Goal: Task Accomplishment & Management: Use online tool/utility

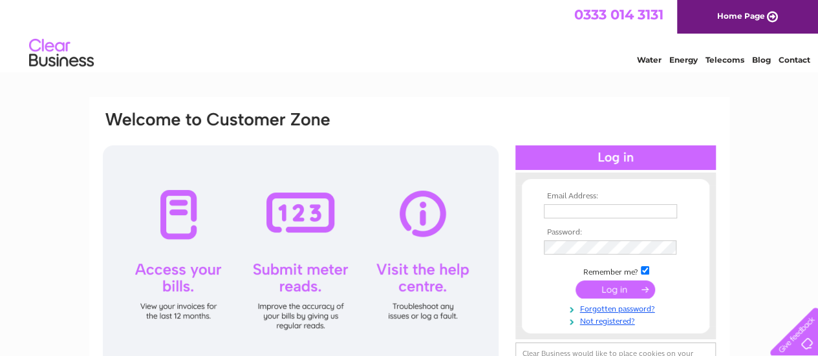
click at [289, 235] on div at bounding box center [301, 259] width 396 height 226
click at [290, 323] on div at bounding box center [301, 259] width 396 height 226
click at [596, 210] on input "text" at bounding box center [611, 212] width 135 height 16
type input "suefrench@gmail.com"
click at [609, 292] on input "submit" at bounding box center [616, 290] width 80 height 18
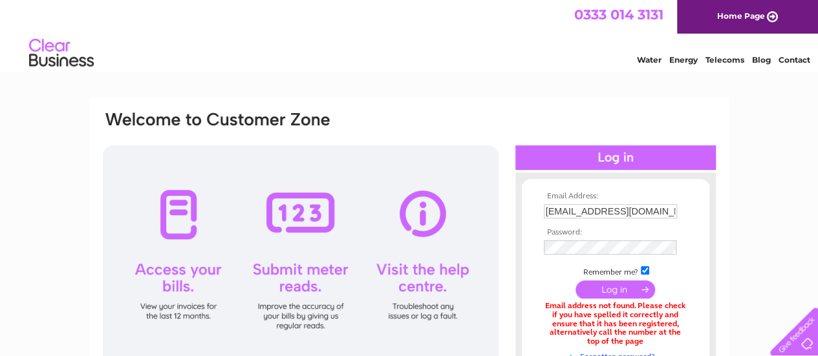
click at [606, 288] on input "submit" at bounding box center [616, 290] width 80 height 18
drag, startPoint x: 647, startPoint y: 212, endPoint x: 497, endPoint y: 201, distance: 150.5
click at [497, 201] on div "Email Address: suefrench@gmail.com Password:" at bounding box center [410, 281] width 616 height 342
click at [497, 201] on div at bounding box center [301, 259] width 396 height 226
click at [648, 205] on td "suefrench@gmail.com" at bounding box center [616, 211] width 150 height 21
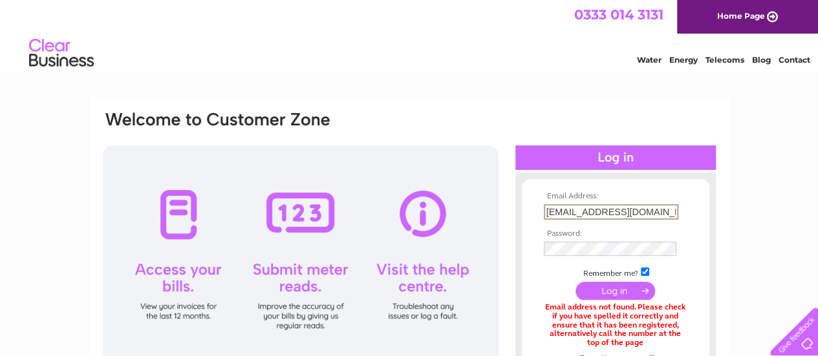
click at [640, 211] on input "suefrench@gmail.com" at bounding box center [611, 212] width 135 height 16
type input "s"
type input "treasurer.wmvillagehall@gmail.com"
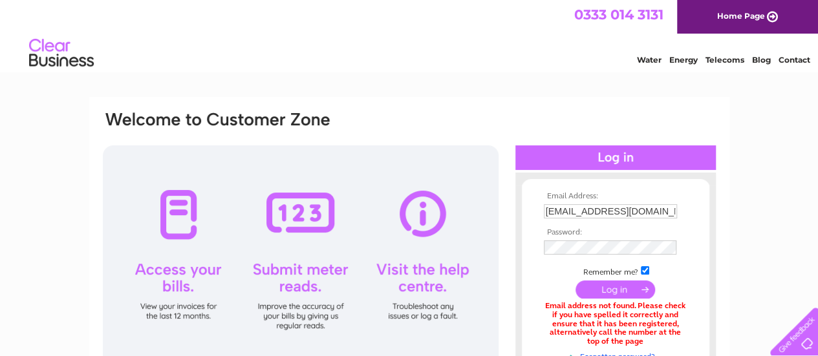
click at [602, 288] on input "submit" at bounding box center [616, 290] width 80 height 18
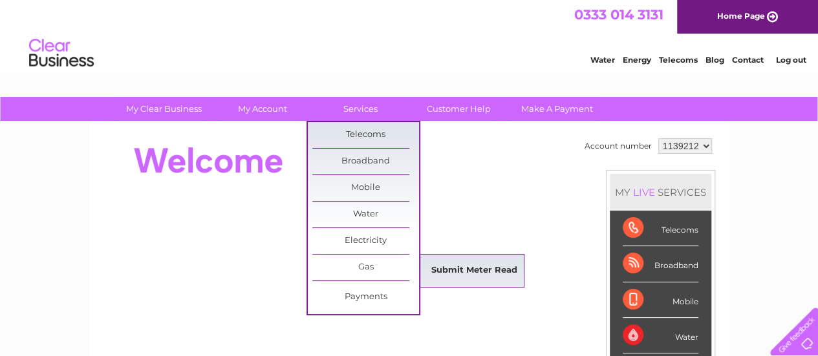
click at [472, 272] on link "Submit Meter Read" at bounding box center [474, 271] width 107 height 26
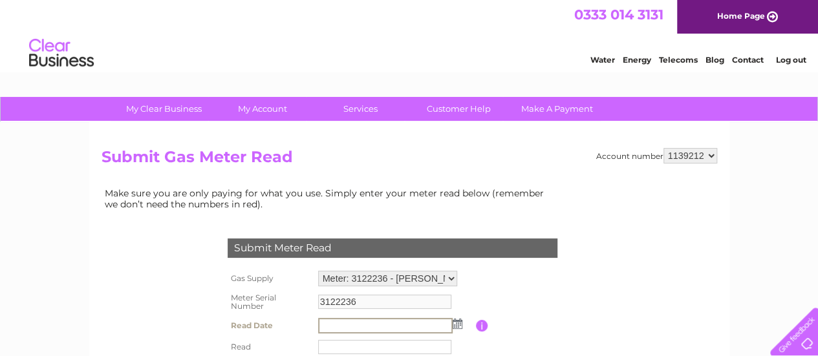
click at [348, 323] on input "text" at bounding box center [385, 326] width 135 height 16
click at [347, 321] on input "text" at bounding box center [385, 326] width 135 height 16
click at [457, 323] on img at bounding box center [458, 324] width 10 height 10
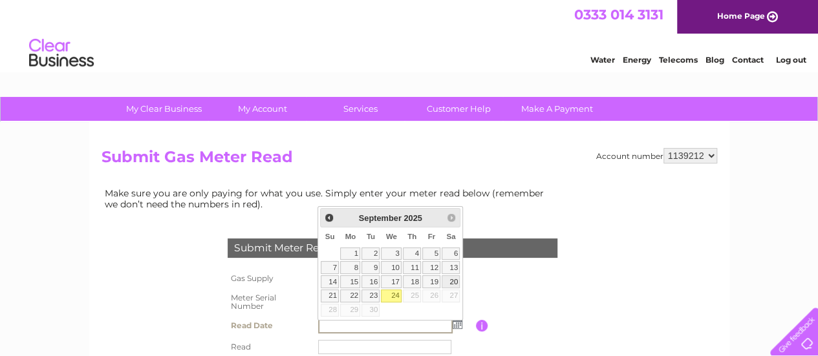
click at [453, 279] on link "20" at bounding box center [451, 282] width 18 height 13
type input "2025/09/20"
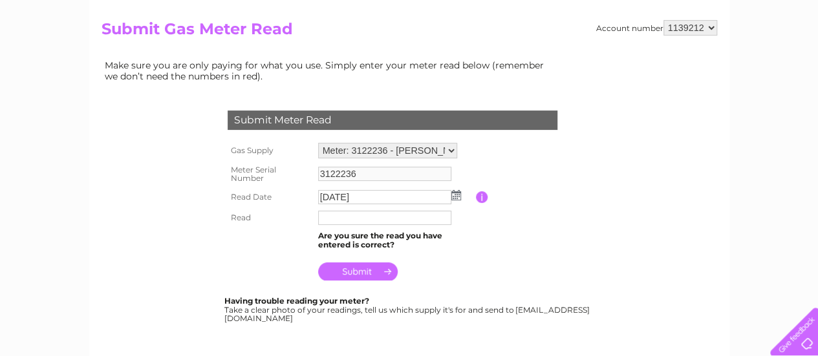
scroll to position [129, 0]
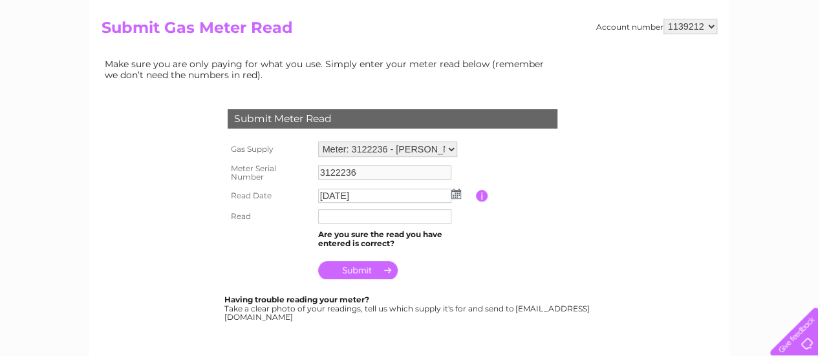
click at [352, 220] on input "text" at bounding box center [384, 217] width 133 height 14
type input "8773"
click at [367, 272] on input "submit" at bounding box center [358, 272] width 80 height 18
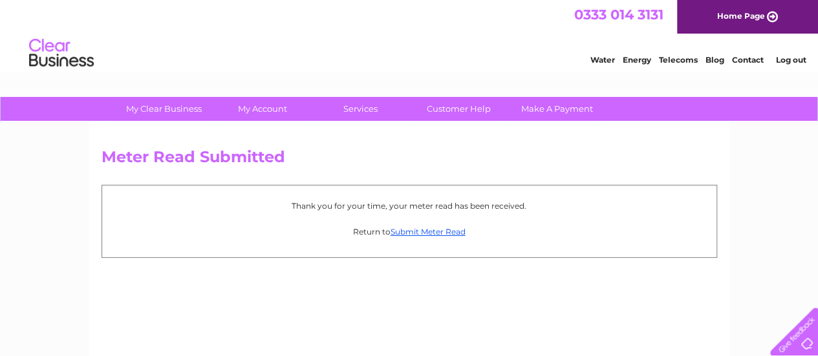
click at [719, 16] on link "Home Page" at bounding box center [747, 17] width 141 height 34
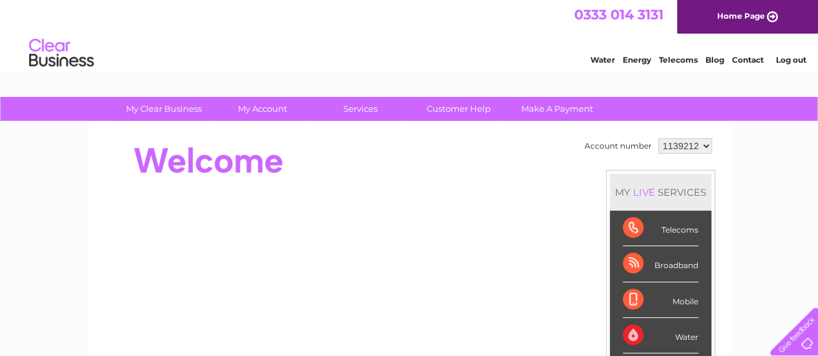
click at [786, 60] on link "Log out" at bounding box center [791, 60] width 30 height 10
